Goal: Task Accomplishment & Management: Manage account settings

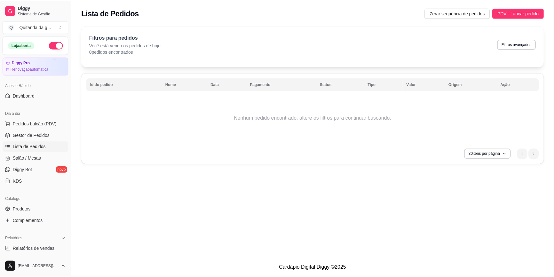
scroll to position [66, 0]
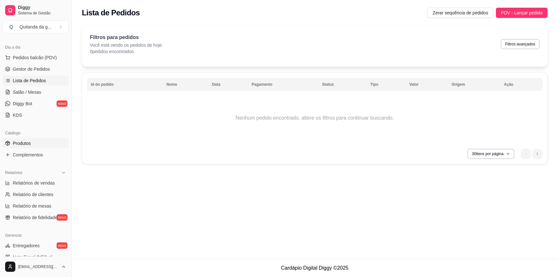
click at [41, 144] on link "Produtos" at bounding box center [36, 143] width 66 height 10
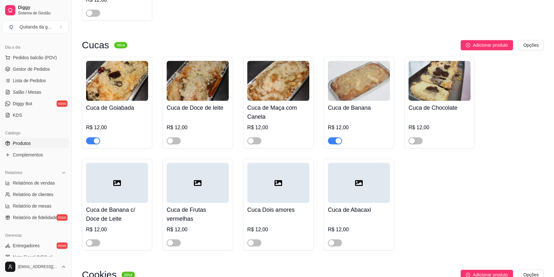
scroll to position [727, 0]
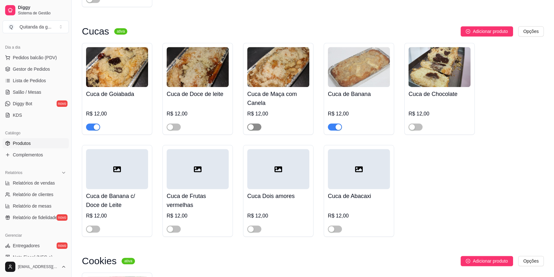
click at [256, 123] on span "button" at bounding box center [254, 126] width 14 height 7
click at [173, 226] on div "button" at bounding box center [170, 229] width 6 height 6
click at [336, 225] on span "button" at bounding box center [335, 228] width 14 height 7
click at [417, 123] on span "button" at bounding box center [415, 126] width 14 height 7
click at [257, 225] on span "button" at bounding box center [254, 228] width 14 height 7
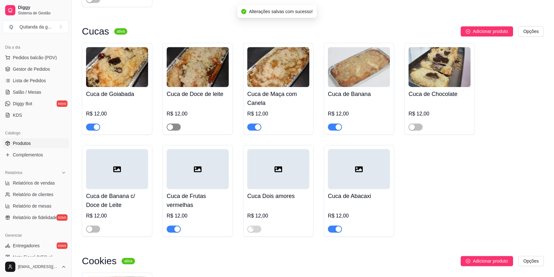
click at [176, 123] on span "button" at bounding box center [174, 126] width 14 height 7
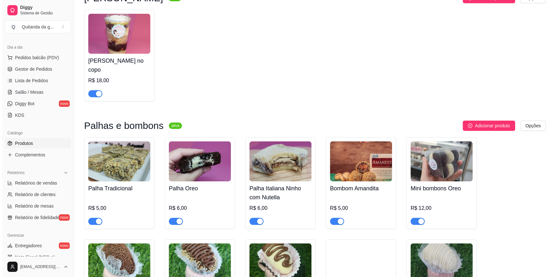
scroll to position [0, 0]
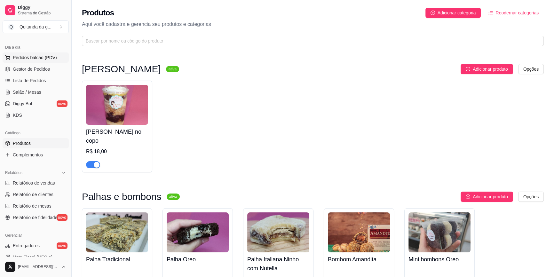
click at [54, 58] on span "Pedidos balcão (PDV)" at bounding box center [35, 57] width 44 height 6
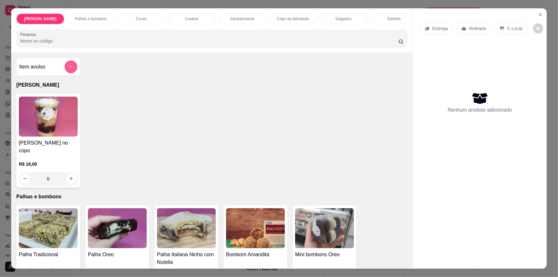
click at [72, 73] on button "add-separate-item" at bounding box center [71, 66] width 13 height 13
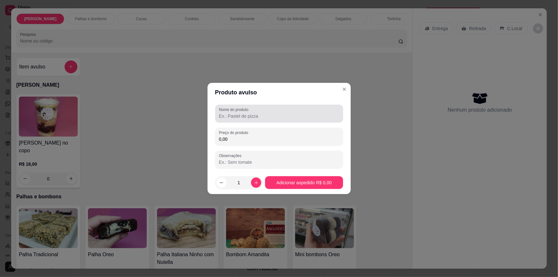
click at [239, 116] on input "Nome do produto" at bounding box center [279, 116] width 120 height 6
type input "Nea maluca"
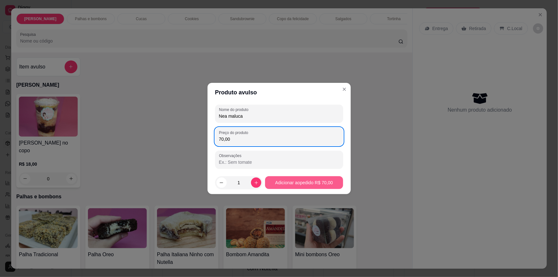
type input "70,00"
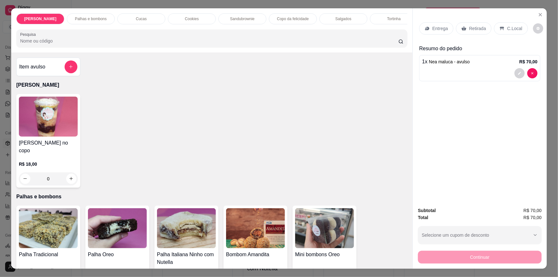
click at [474, 29] on p "Retirada" at bounding box center [477, 28] width 17 height 6
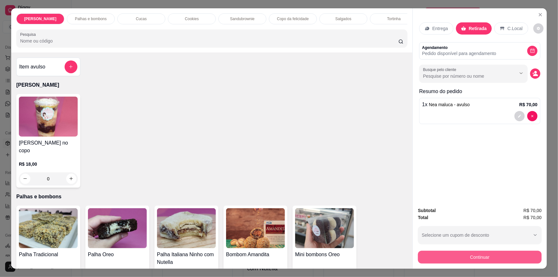
click at [444, 258] on button "Continuar" at bounding box center [480, 257] width 124 height 13
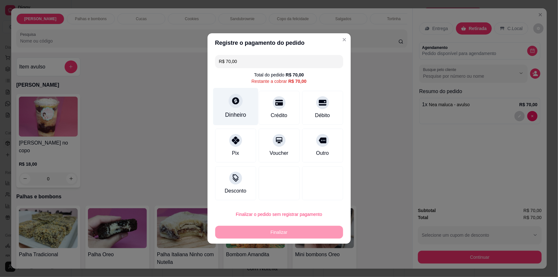
click at [241, 115] on div "Dinheiro" at bounding box center [235, 115] width 21 height 8
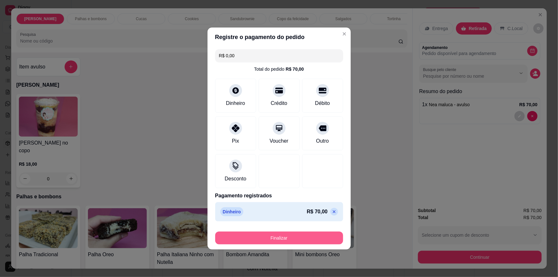
click at [294, 237] on button "Finalizar" at bounding box center [279, 238] width 128 height 13
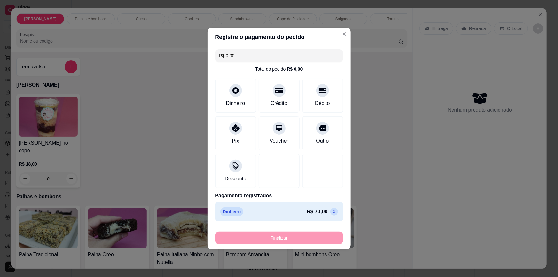
type input "-R$ 70,00"
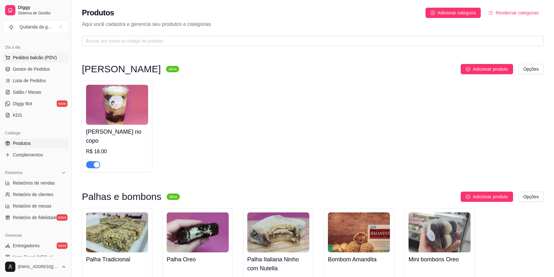
click at [45, 58] on span "Pedidos balcão (PDV)" at bounding box center [35, 57] width 44 height 6
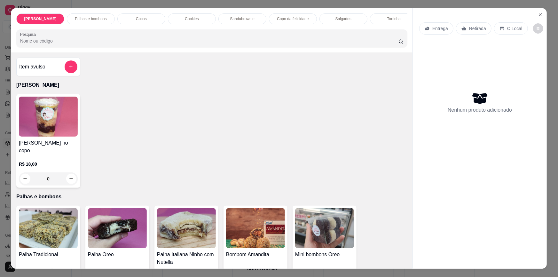
click at [70, 69] on icon "add-separate-item" at bounding box center [70, 66] width 5 height 5
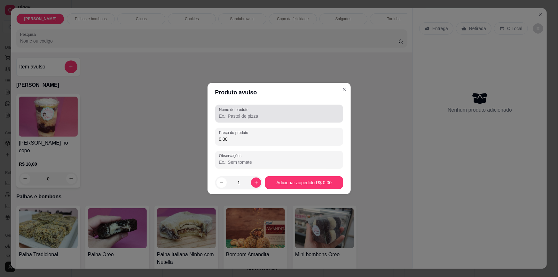
click at [236, 118] on input "Nome do produto" at bounding box center [279, 116] width 120 height 6
type input "Empadão"
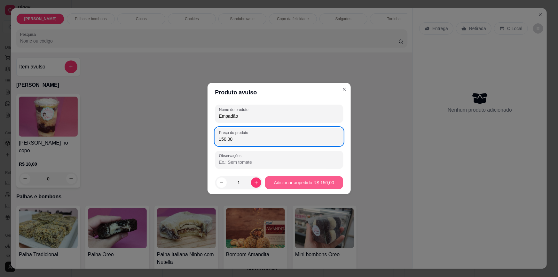
type input "150,00"
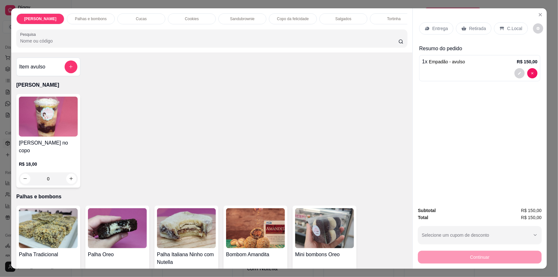
click at [470, 29] on p "Retirada" at bounding box center [477, 28] width 17 height 6
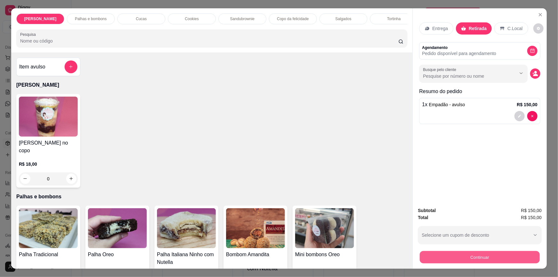
click at [473, 258] on button "Continuar" at bounding box center [480, 257] width 120 height 12
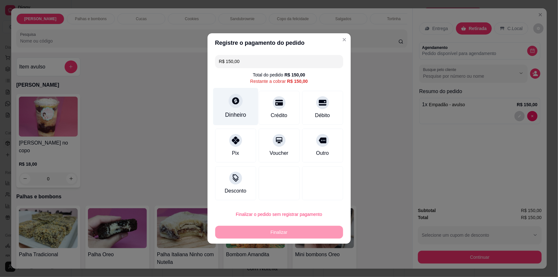
click at [234, 110] on div "Dinheiro" at bounding box center [235, 106] width 45 height 37
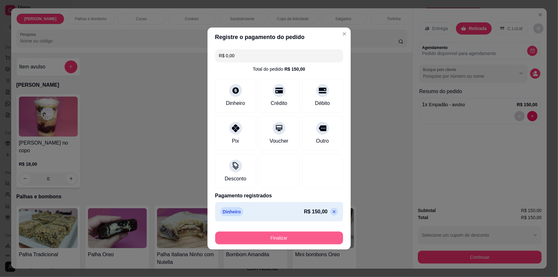
click at [287, 241] on button "Finalizar" at bounding box center [279, 238] width 128 height 13
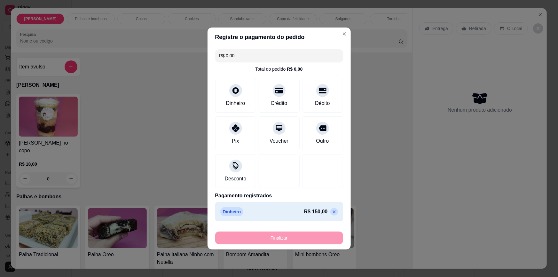
type input "-R$ 150,00"
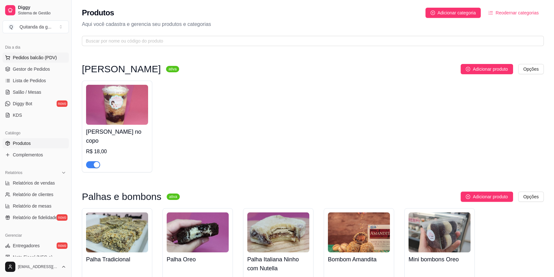
click at [47, 59] on span "Pedidos balcão (PDV)" at bounding box center [35, 57] width 44 height 6
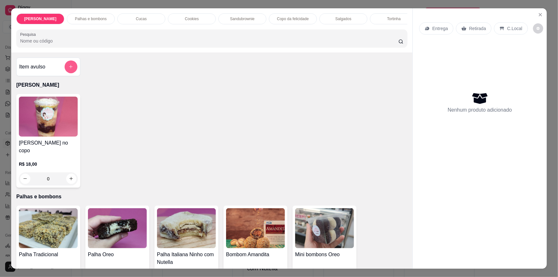
click at [67, 68] on button "add-separate-item" at bounding box center [71, 66] width 13 height 13
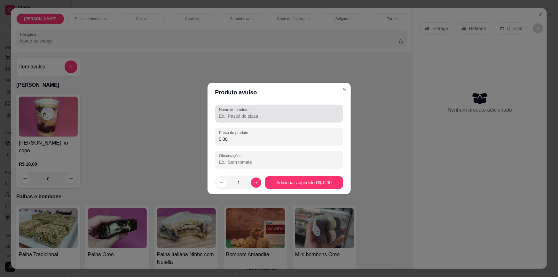
click at [268, 116] on input "Nome do produto" at bounding box center [279, 116] width 120 height 6
type input "encomenda"
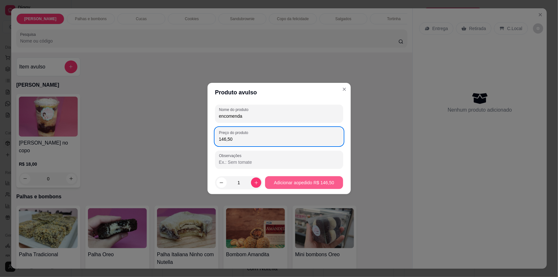
type input "146,50"
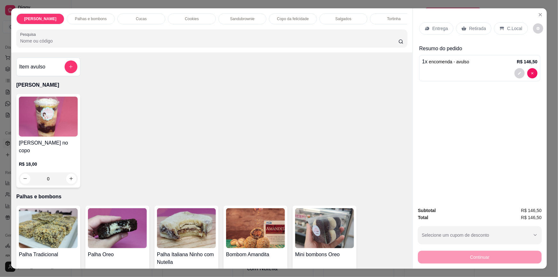
click at [469, 31] on p "Retirada" at bounding box center [477, 28] width 17 height 6
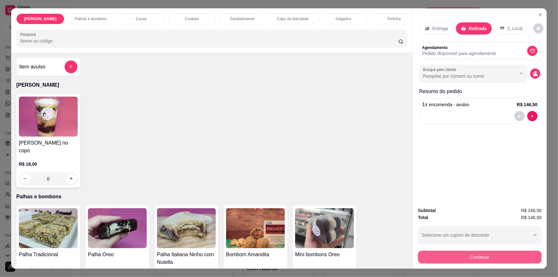
click at [472, 257] on button "Continuar" at bounding box center [480, 257] width 124 height 13
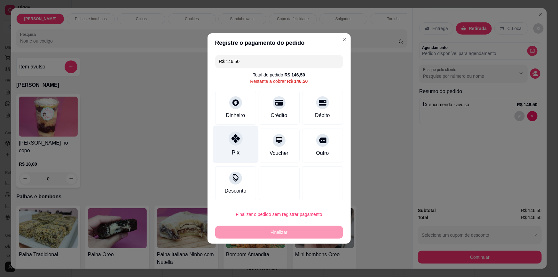
click at [242, 137] on div "Pix" at bounding box center [235, 144] width 45 height 37
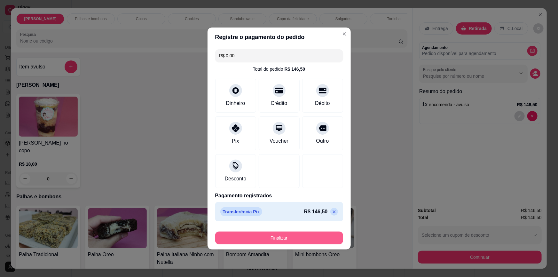
click at [281, 237] on button "Finalizar" at bounding box center [279, 238] width 128 height 13
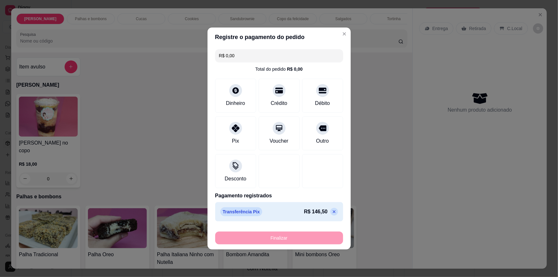
type input "-R$ 146,50"
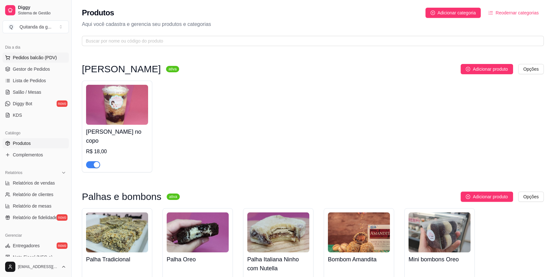
click at [52, 59] on span "Pedidos balcão (PDV)" at bounding box center [35, 57] width 44 height 6
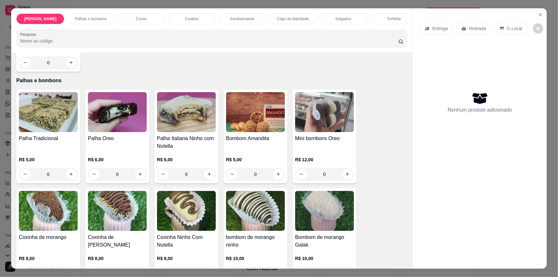
scroll to position [203, 0]
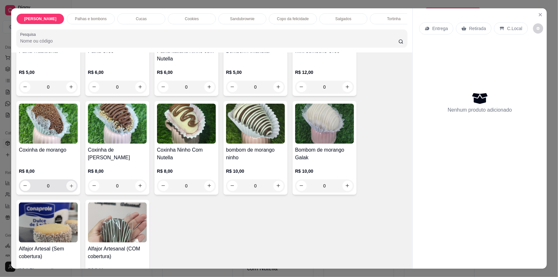
click at [70, 184] on icon "increase-product-quantity" at bounding box center [71, 186] width 5 height 5
type input "1"
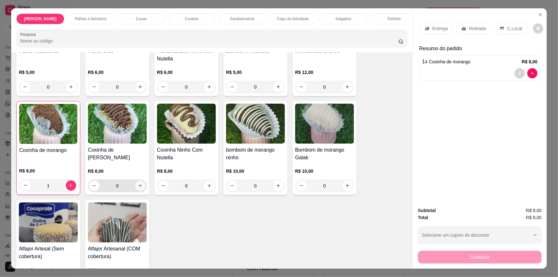
click at [138, 183] on icon "increase-product-quantity" at bounding box center [140, 185] width 5 height 5
type input "1"
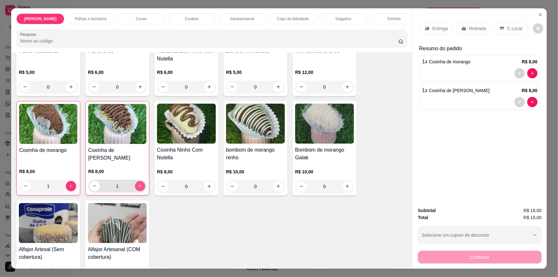
click at [207, 185] on icon "increase-product-quantity" at bounding box center [209, 186] width 5 height 5
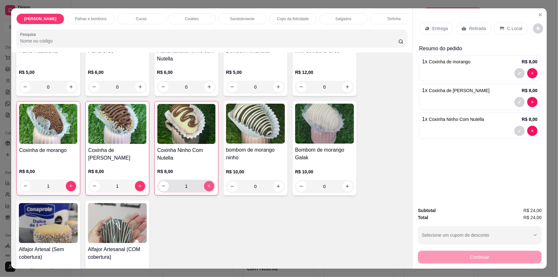
type input "1"
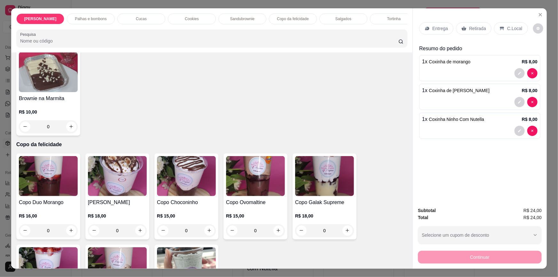
scroll to position [814, 0]
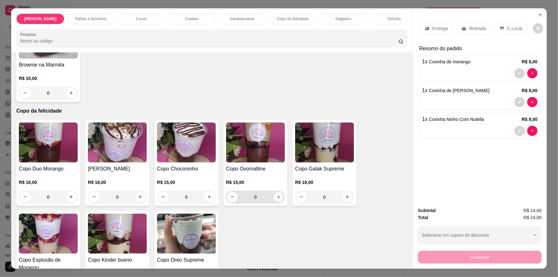
click at [276, 195] on icon "increase-product-quantity" at bounding box center [278, 197] width 5 height 5
type input "1"
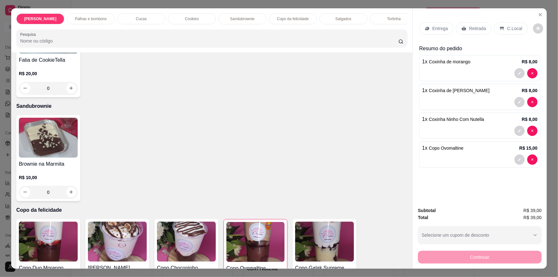
scroll to position [707, 0]
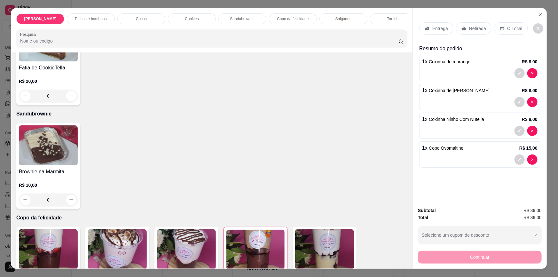
click at [70, 194] on div "0" at bounding box center [48, 200] width 59 height 13
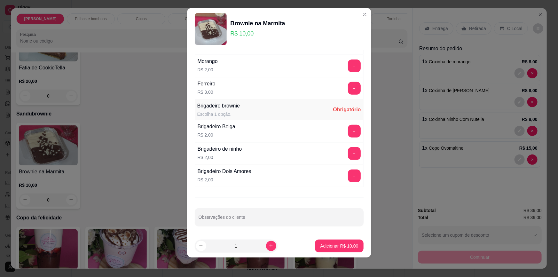
scroll to position [6, 0]
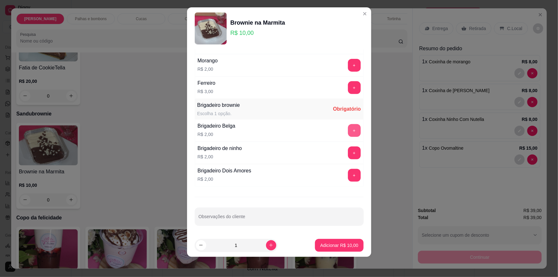
click at [348, 129] on button "+" at bounding box center [354, 130] width 13 height 13
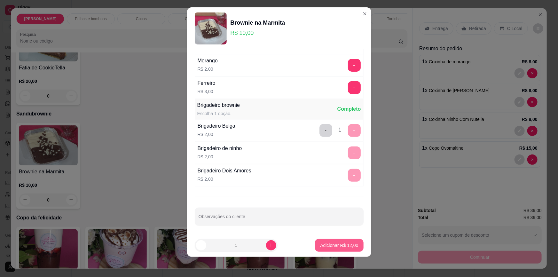
click at [342, 243] on p "Adicionar R$ 12,00" at bounding box center [339, 245] width 38 height 6
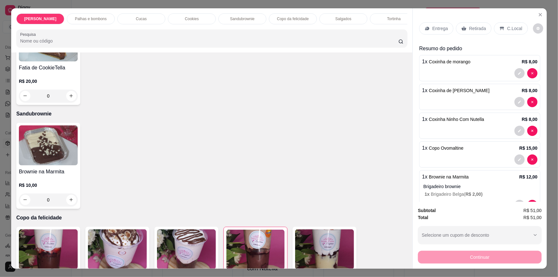
click at [473, 26] on p "Retirada" at bounding box center [477, 28] width 17 height 6
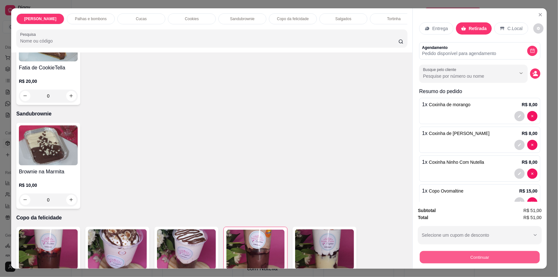
click at [460, 255] on button "Continuar" at bounding box center [480, 257] width 120 height 12
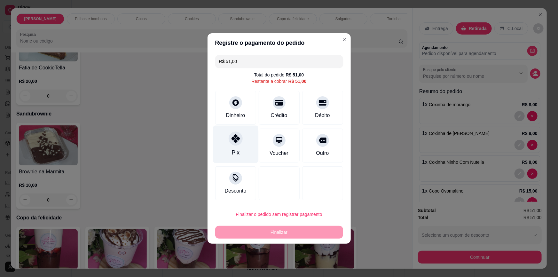
click at [243, 141] on div "Pix" at bounding box center [235, 144] width 45 height 37
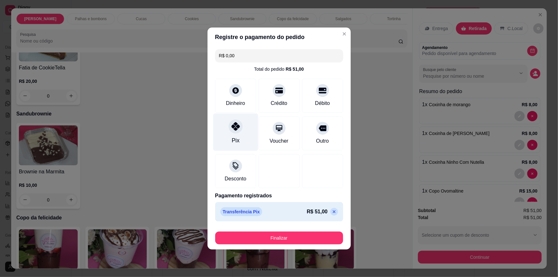
type input "R$ 0,00"
click at [262, 247] on footer "Finalizar" at bounding box center [279, 237] width 143 height 26
click at [265, 233] on button "Finalizar" at bounding box center [279, 238] width 128 height 13
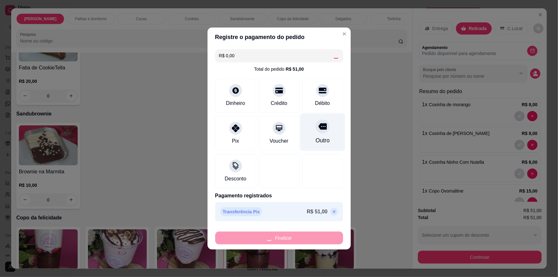
type input "0"
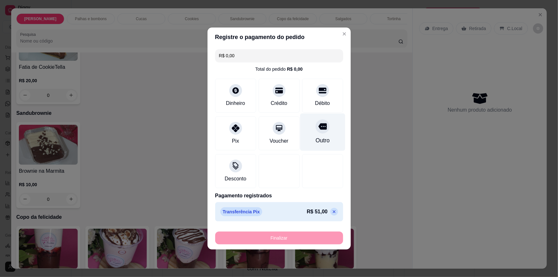
type input "-R$ 51,00"
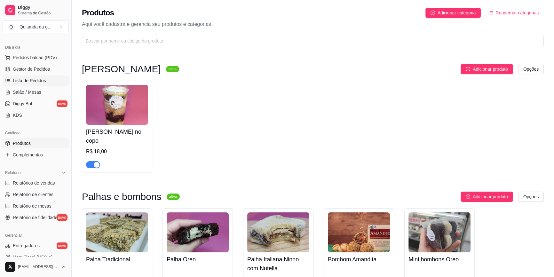
click at [48, 77] on link "Lista de Pedidos" at bounding box center [36, 80] width 66 height 10
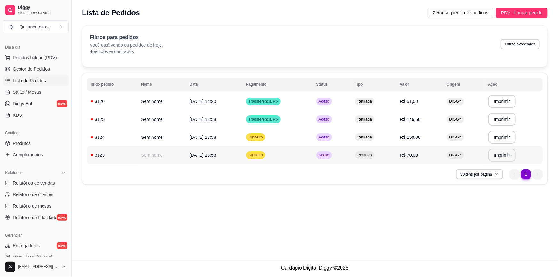
click at [291, 151] on td "Dinheiro" at bounding box center [277, 155] width 70 height 18
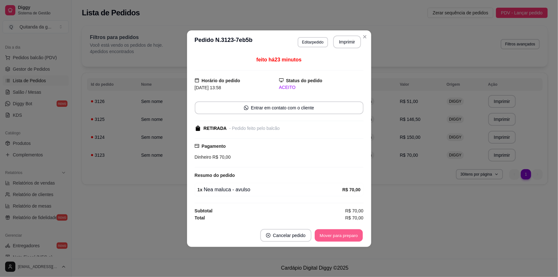
click at [340, 236] on button "Mover para preparo" at bounding box center [339, 235] width 48 height 12
click at [340, 236] on div "Mover para preparo" at bounding box center [339, 235] width 50 height 13
click at [364, 230] on footer "Cancelar pedido Mover para retirada disponível" at bounding box center [279, 235] width 184 height 23
click at [340, 235] on button "Mover para retirada disponível" at bounding box center [328, 235] width 71 height 13
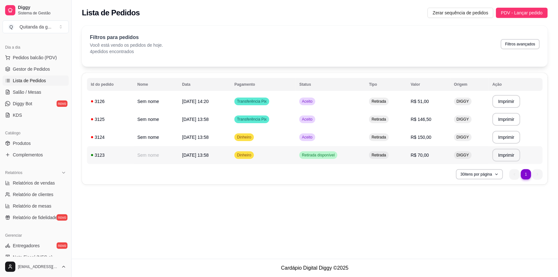
click at [365, 142] on td "Aceito" at bounding box center [331, 137] width 70 height 18
click at [355, 232] on button "Mover para preparo" at bounding box center [339, 235] width 50 height 13
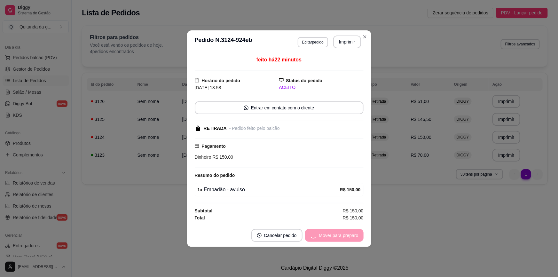
drag, startPoint x: 355, startPoint y: 232, endPoint x: 352, endPoint y: 243, distance: 10.9
click at [355, 233] on div "Mover para preparo" at bounding box center [334, 235] width 59 height 13
click at [352, 243] on footer "Cancelar pedido Mover para retirada disponível" at bounding box center [279, 235] width 184 height 23
click at [351, 237] on button "Mover para retirada disponível" at bounding box center [328, 235] width 71 height 13
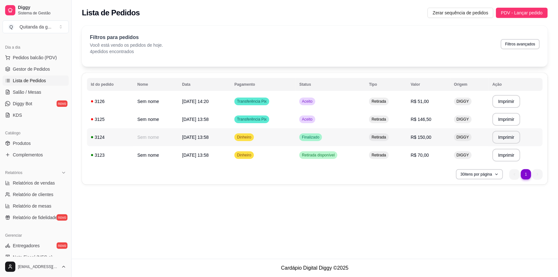
click at [397, 125] on td "Retirada" at bounding box center [386, 119] width 42 height 18
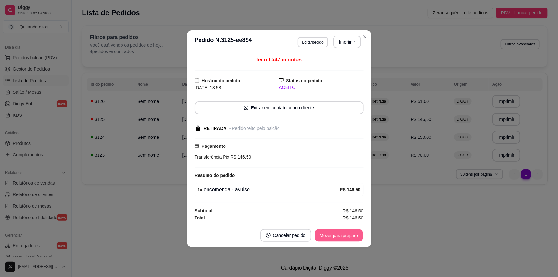
click at [349, 232] on button "Mover para preparo" at bounding box center [339, 235] width 48 height 12
click at [349, 232] on div "Mover para preparo" at bounding box center [339, 235] width 50 height 13
click at [349, 232] on div "Mover para preparo" at bounding box center [334, 235] width 59 height 13
click at [349, 232] on button "Mover para retirada disponível" at bounding box center [328, 235] width 71 height 13
click at [349, 232] on div "Mover para retirada disponível" at bounding box center [324, 235] width 80 height 13
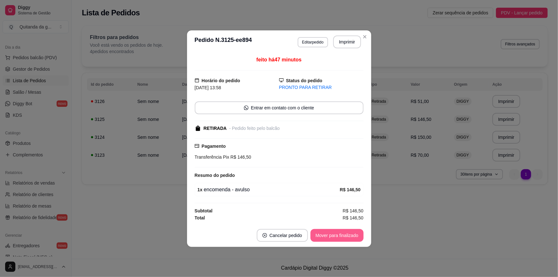
click at [349, 232] on button "Mover para finalizado" at bounding box center [337, 235] width 53 height 13
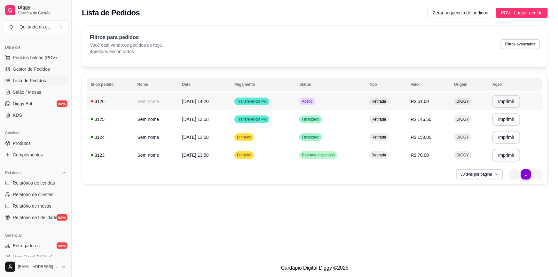
click at [386, 109] on td "Retirada" at bounding box center [386, 101] width 42 height 18
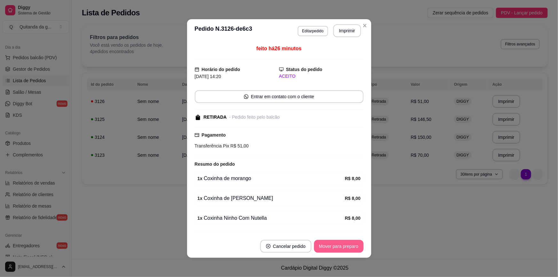
click at [329, 249] on button "Mover para preparo" at bounding box center [339, 246] width 50 height 13
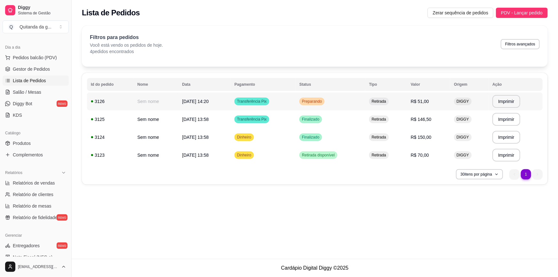
click at [346, 96] on td "Preparando" at bounding box center [331, 101] width 70 height 18
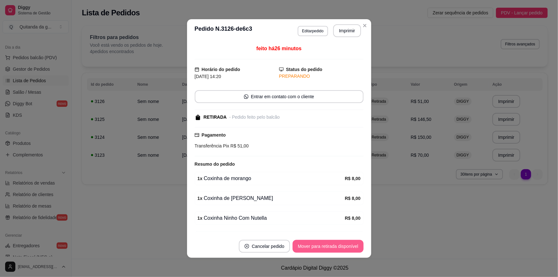
click at [326, 242] on button "Mover para retirada disponível" at bounding box center [328, 246] width 71 height 13
click at [341, 250] on button "Mover para finalizado" at bounding box center [336, 246] width 51 height 12
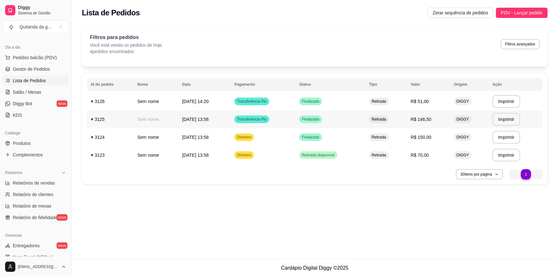
click at [385, 115] on div "Retirada" at bounding box center [379, 119] width 20 height 8
click at [383, 158] on div "Retirada" at bounding box center [379, 155] width 20 height 8
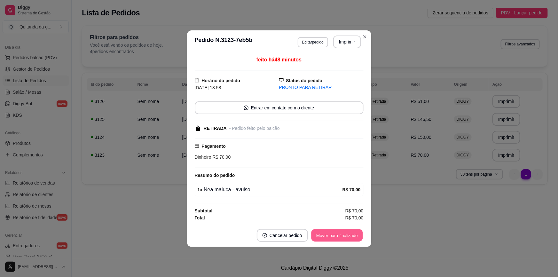
click at [352, 233] on button "Mover para finalizado" at bounding box center [336, 235] width 51 height 12
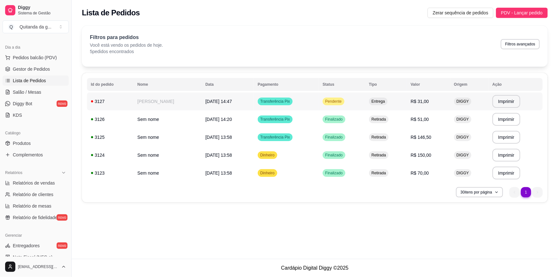
click at [163, 106] on td "[PERSON_NAME]" at bounding box center [168, 101] width 68 height 18
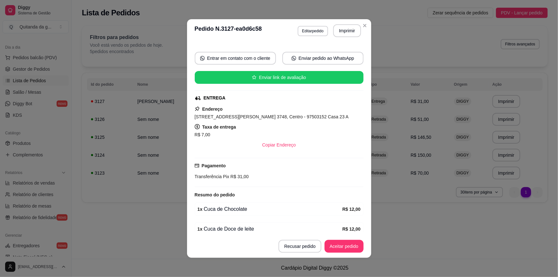
scroll to position [80, 0]
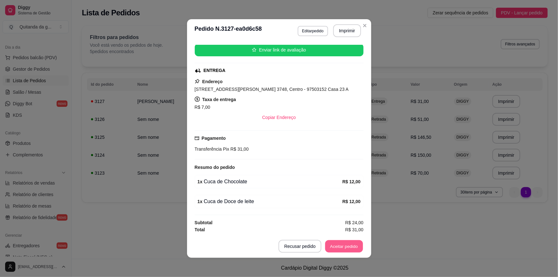
click at [354, 245] on button "Aceitar pedido" at bounding box center [344, 246] width 38 height 12
click at [350, 245] on button "Mover para preparo" at bounding box center [339, 246] width 50 height 13
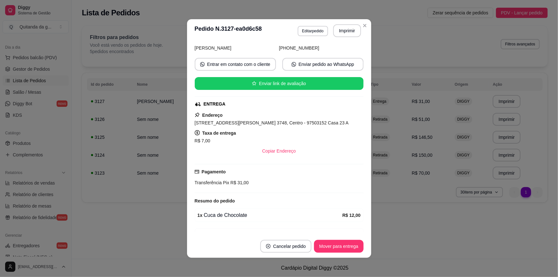
scroll to position [0, 0]
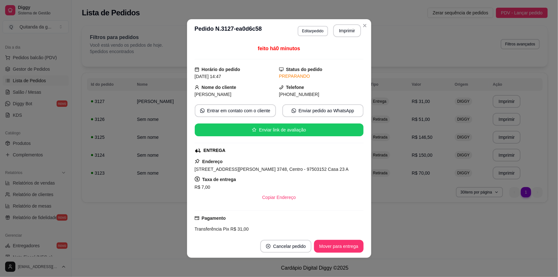
drag, startPoint x: 301, startPoint y: 176, endPoint x: 324, endPoint y: 173, distance: 22.9
click at [301, 176] on div "Taxa de entrega R$ 7,00" at bounding box center [279, 183] width 169 height 15
drag, startPoint x: 342, startPoint y: 168, endPoint x: 192, endPoint y: 166, distance: 150.3
click at [192, 166] on div "feito há 0 minutos Horário do pedido [DATE] 14:47 Status do pedido PREPARANDO N…" at bounding box center [279, 138] width 184 height 193
copy span "[STREET_ADDRESS][PERSON_NAME] 3748, Centro - 97503152 Casa 23 A"
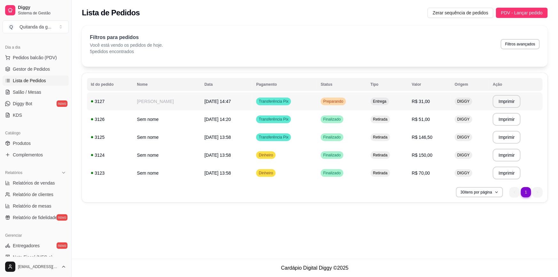
click at [326, 96] on td "Preparando" at bounding box center [342, 101] width 50 height 18
